Goal: Task Accomplishment & Management: Manage account settings

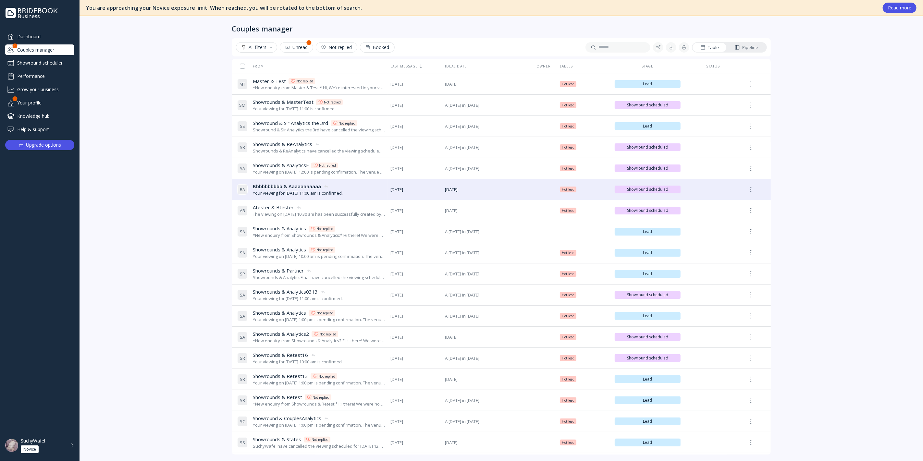
click at [52, 55] on div "Couples manager" at bounding box center [39, 49] width 69 height 11
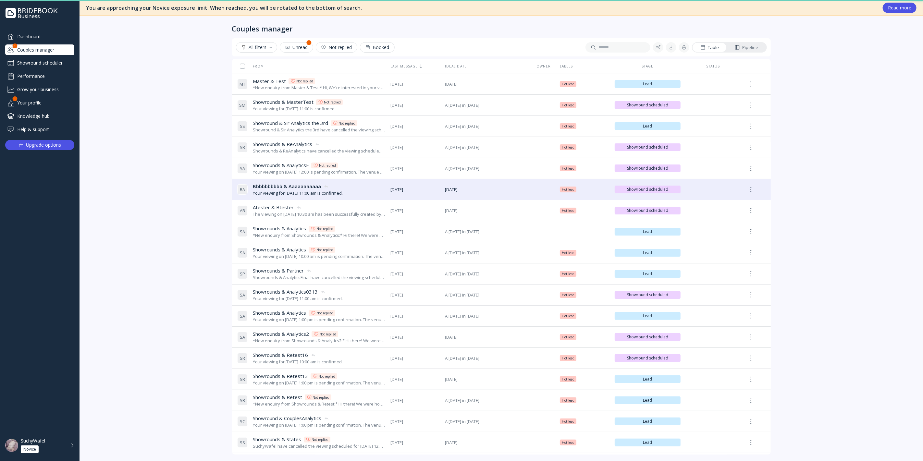
click at [54, 63] on div "Showround scheduler" at bounding box center [39, 63] width 69 height 10
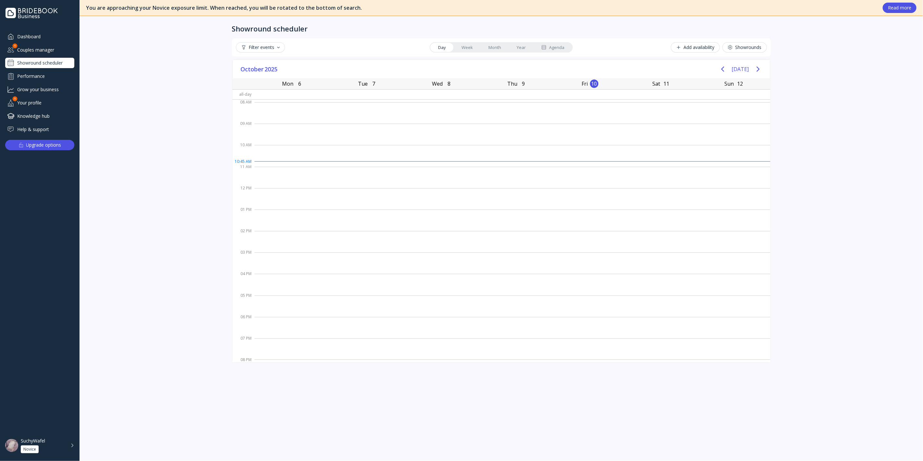
click at [568, 49] on link "Agenda" at bounding box center [553, 47] width 39 height 9
click at [409, 111] on div "Showrounds & MasterTest Master test" at bounding box center [399, 108] width 97 height 14
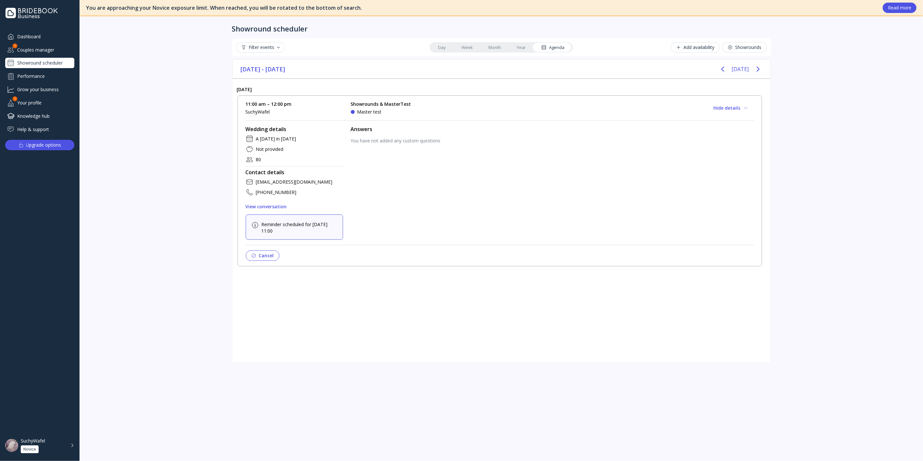
click at [259, 252] on button "Cancel" at bounding box center [263, 256] width 34 height 10
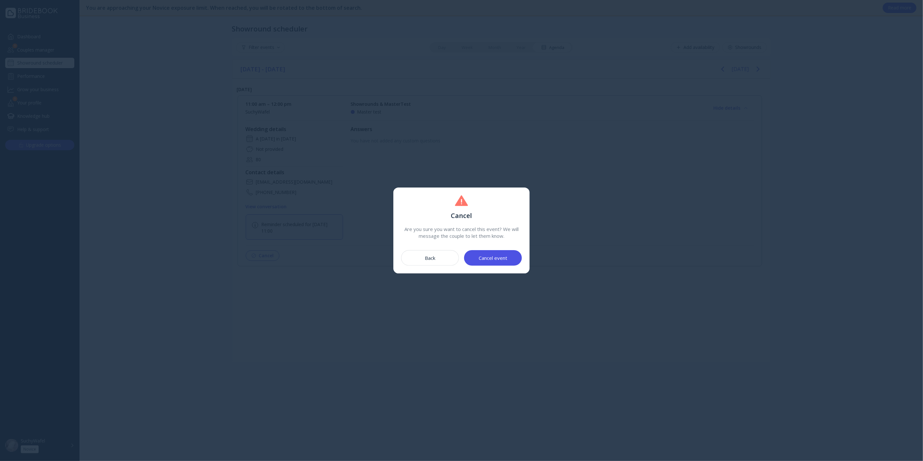
click at [484, 258] on div "Cancel event" at bounding box center [493, 258] width 29 height 5
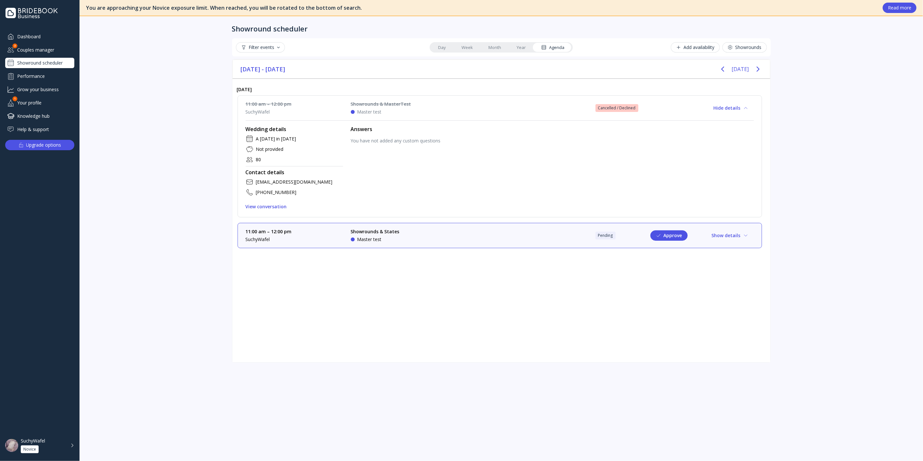
click at [511, 50] on link "Year" at bounding box center [521, 47] width 25 height 9
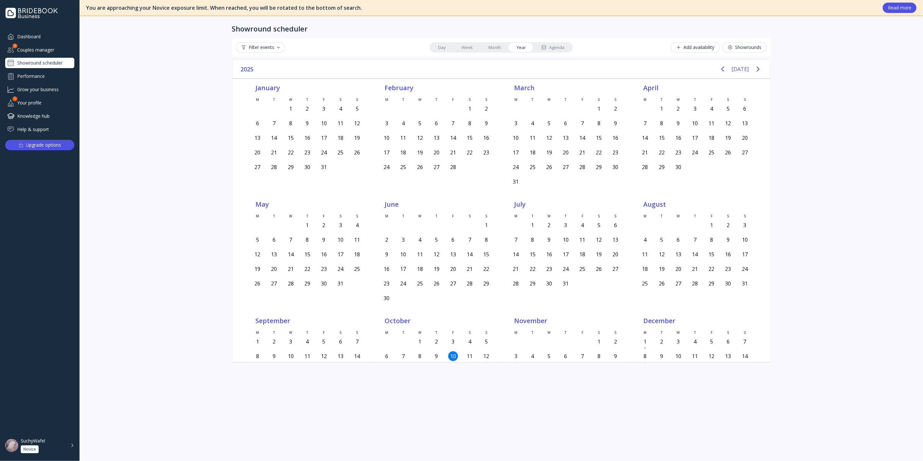
click at [517, 47] on link "Year" at bounding box center [521, 47] width 25 height 9
click at [562, 49] on div "Agenda" at bounding box center [553, 47] width 23 height 6
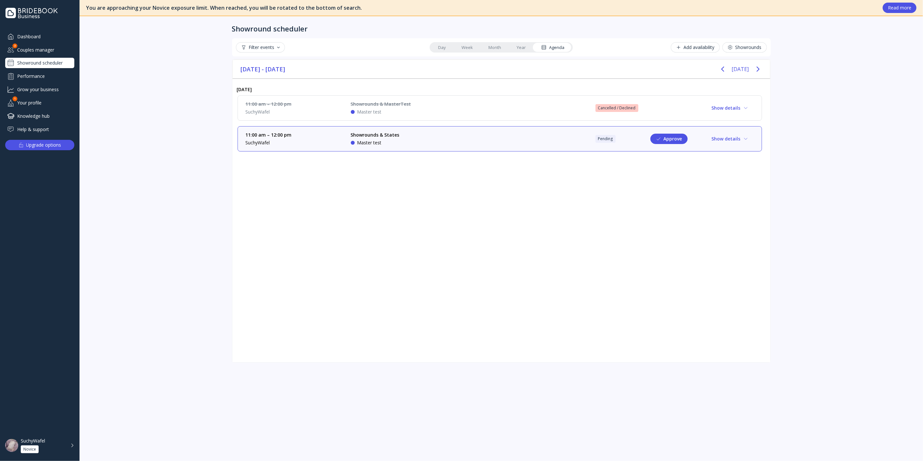
click at [725, 139] on button "Show details" at bounding box center [730, 139] width 48 height 10
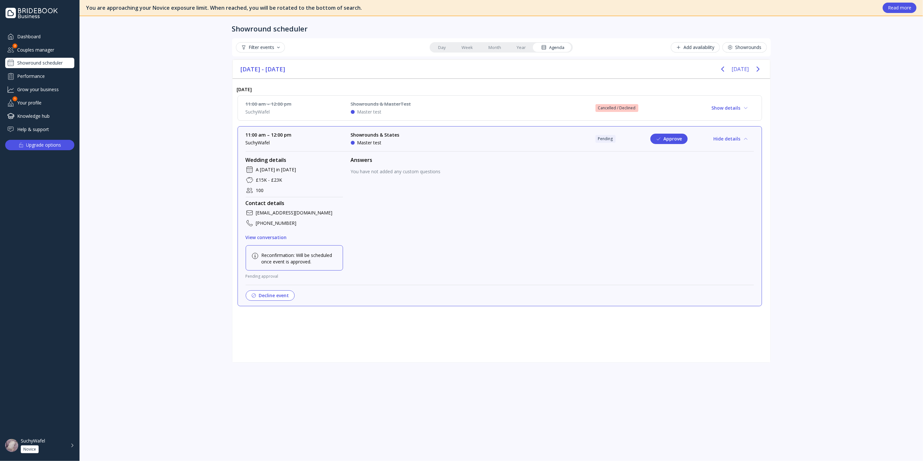
click at [262, 296] on button "Decline event" at bounding box center [270, 296] width 49 height 10
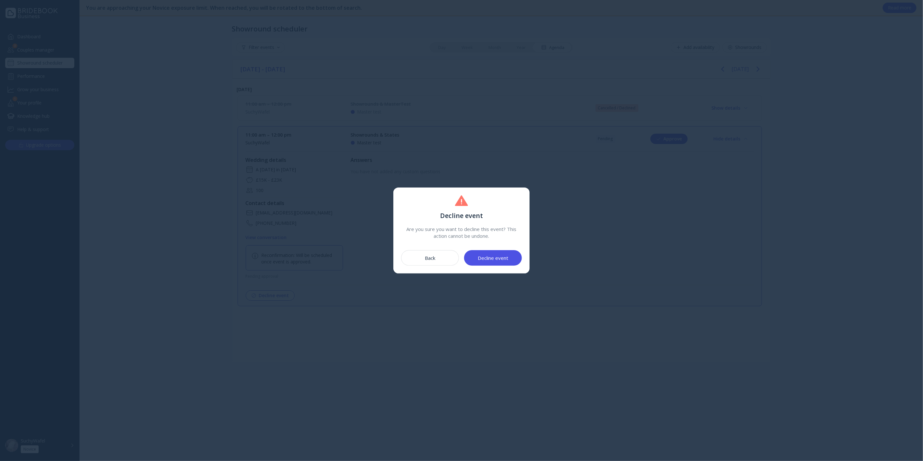
click at [490, 263] on button "Decline event" at bounding box center [493, 258] width 58 height 16
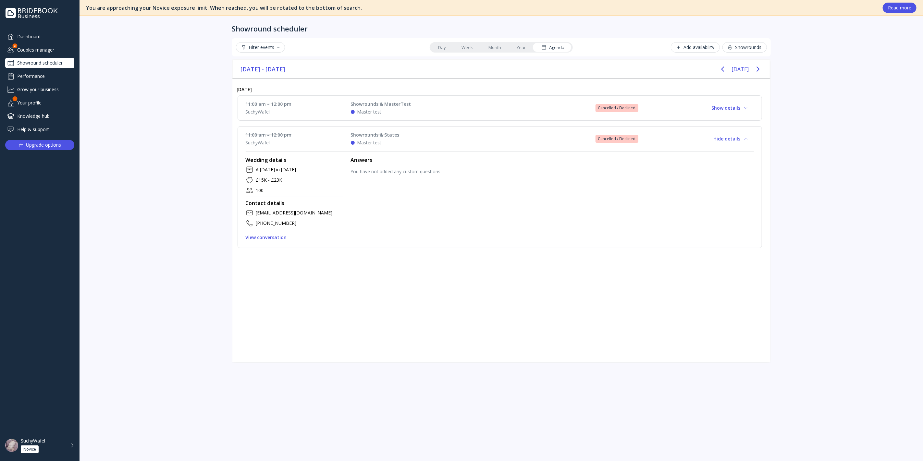
click at [19, 50] on div "Couples manager" at bounding box center [39, 49] width 69 height 11
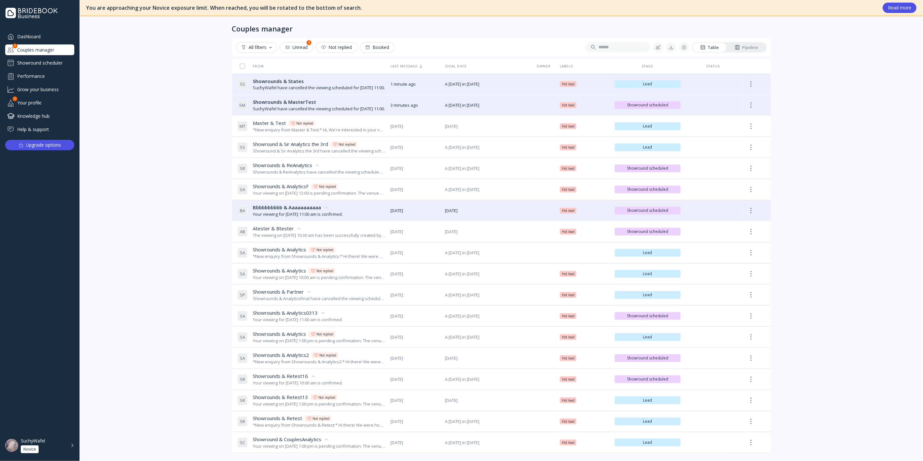
click at [31, 63] on div "Showround scheduler" at bounding box center [39, 63] width 69 height 10
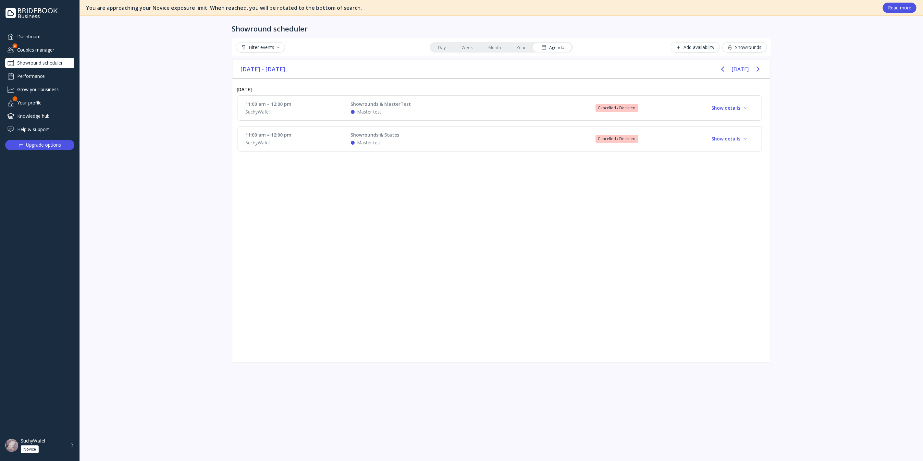
click at [42, 51] on div "Couples manager" at bounding box center [39, 49] width 69 height 11
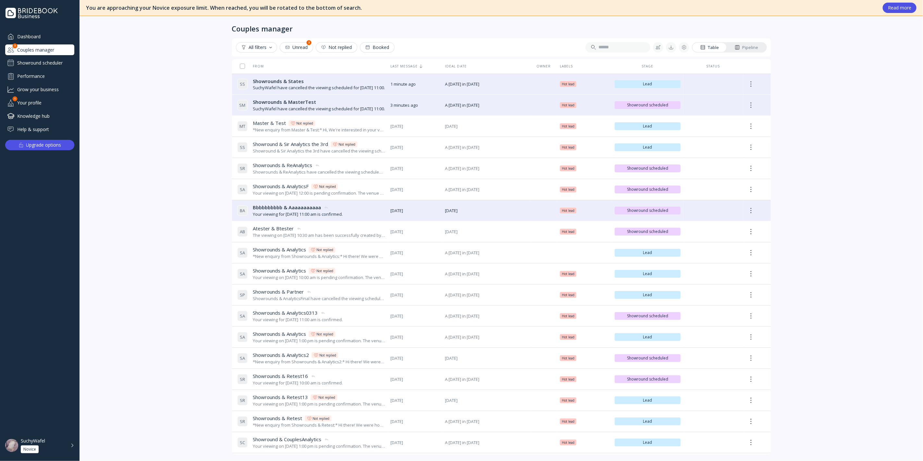
click at [45, 62] on div "Showround scheduler" at bounding box center [39, 63] width 69 height 10
